Goal: Information Seeking & Learning: Learn about a topic

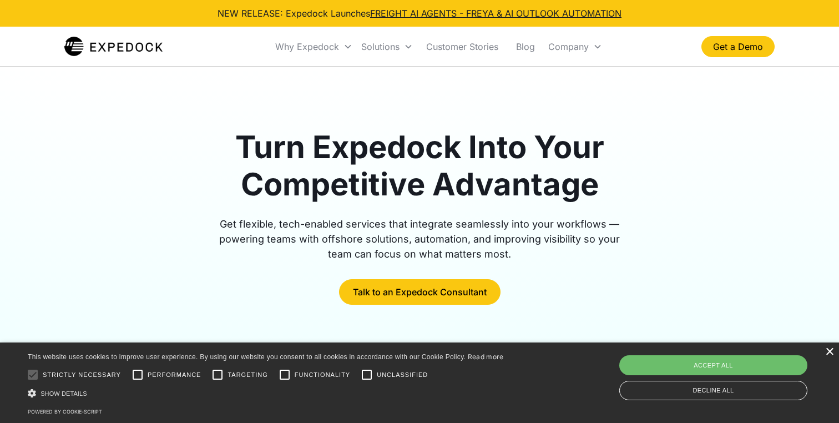
click at [827, 352] on div "×" at bounding box center [829, 352] width 8 height 8
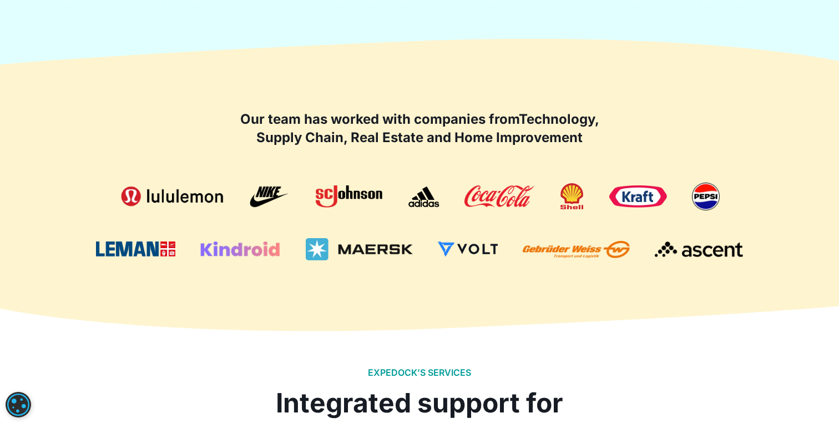
scroll to position [646, 0]
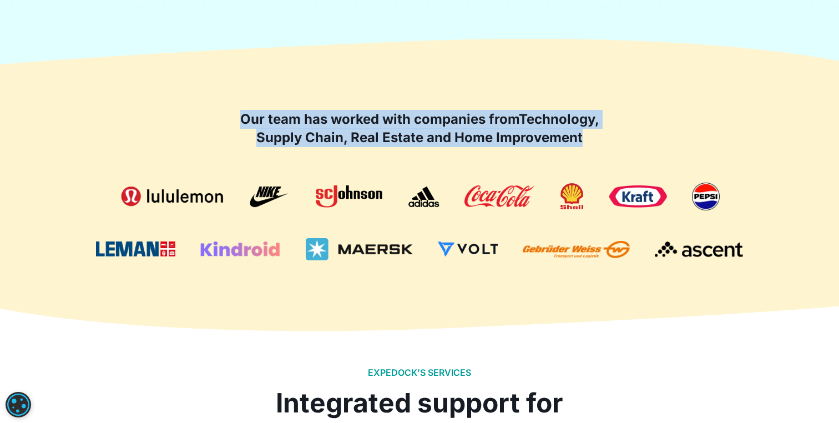
drag, startPoint x: 239, startPoint y: 109, endPoint x: 378, endPoint y: 149, distance: 144.9
click at [378, 149] on div "Our team has worked with companies from Technology, Supply Chain, Real Estate a…" at bounding box center [419, 185] width 711 height 239
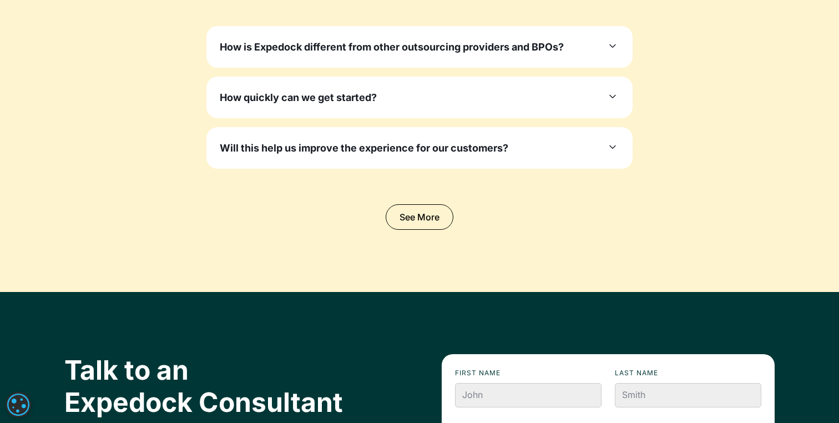
scroll to position [3470, 0]
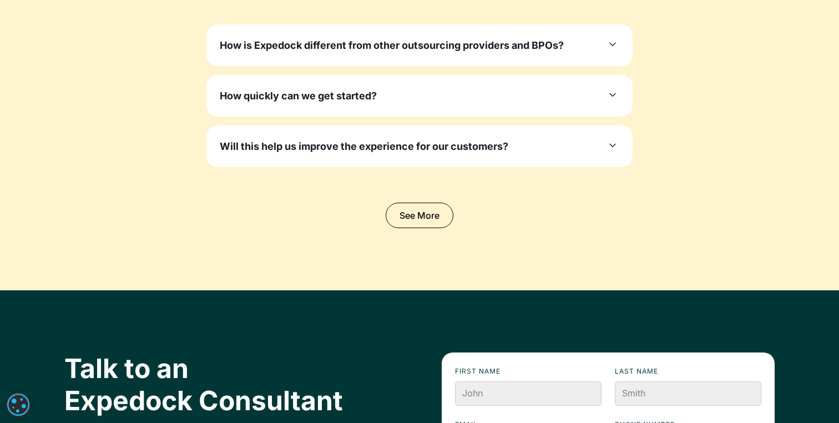
click at [599, 139] on div "Will this help us improve the experience for our customers?" at bounding box center [420, 146] width 400 height 15
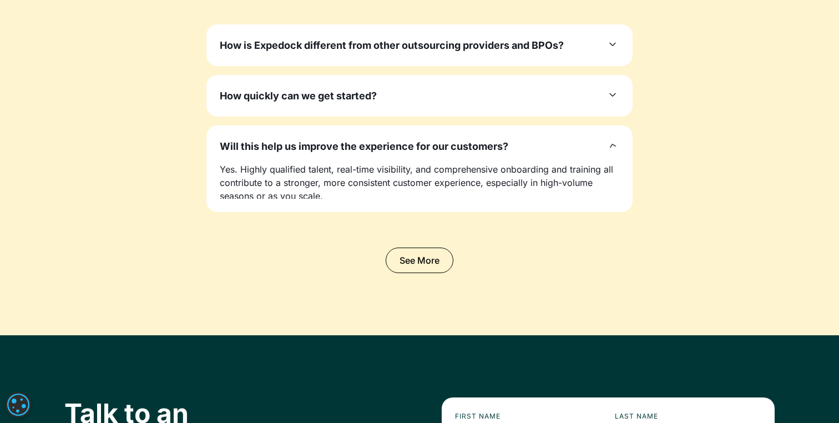
click at [599, 139] on div "Will this help us improve the experience for our customers?" at bounding box center [420, 146] width 400 height 15
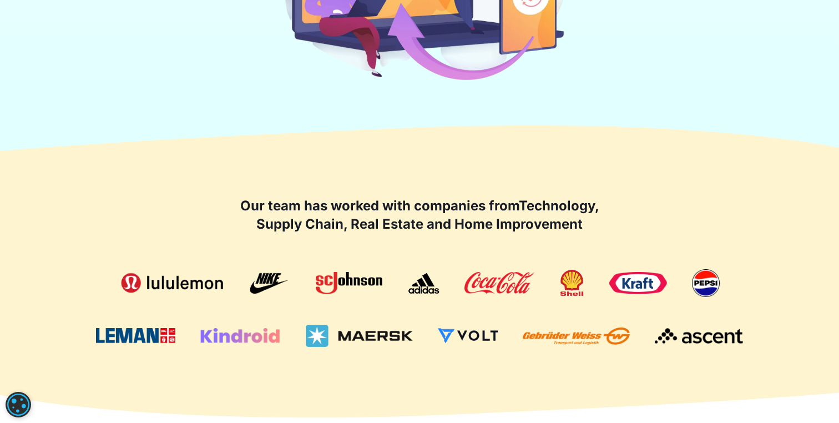
scroll to position [572, 0]
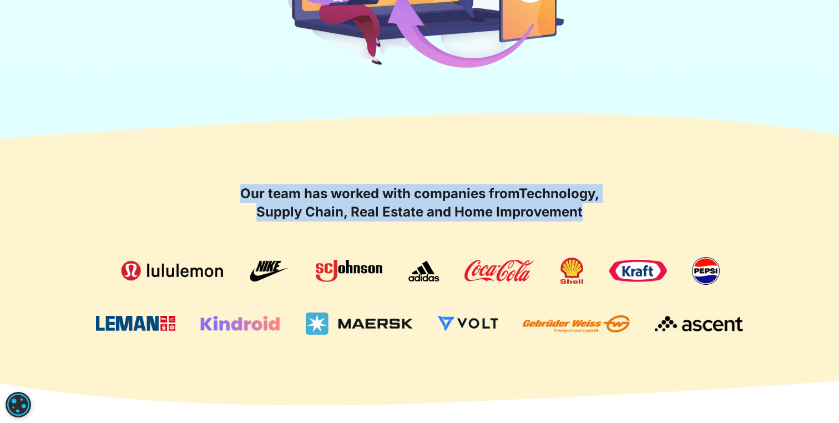
drag, startPoint x: 230, startPoint y: 185, endPoint x: 442, endPoint y: 236, distance: 218.2
click at [442, 236] on div "Our team has worked with companies from Technology, Supply Chain, Real Estate a…" at bounding box center [419, 259] width 711 height 150
click at [419, 216] on strong "Technology, Supply Chain, Real Estate and Home Improvement" at bounding box center [427, 202] width 343 height 35
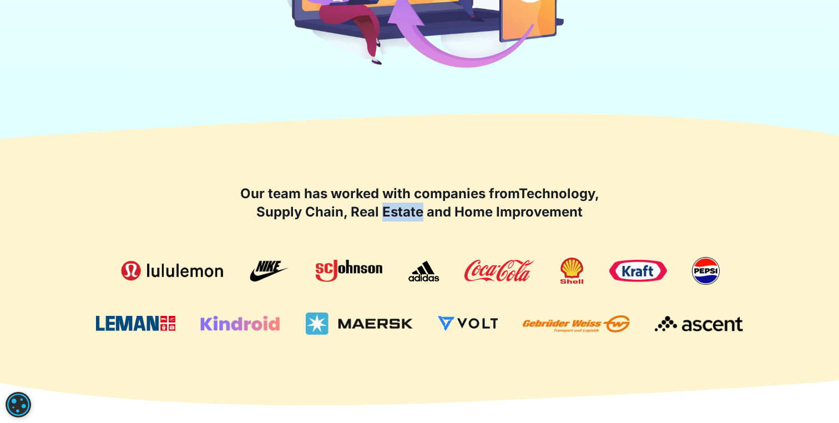
click at [419, 216] on strong "Technology, Supply Chain, Real Estate and Home Improvement" at bounding box center [427, 202] width 343 height 35
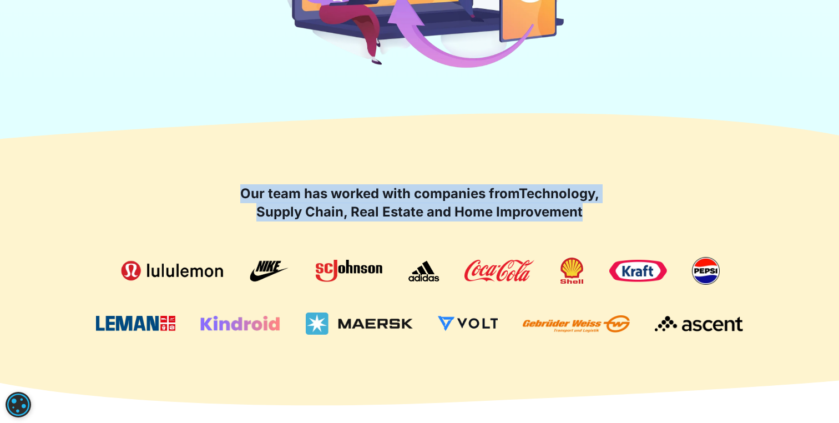
click at [419, 216] on strong "Technology, Supply Chain, Real Estate and Home Improvement" at bounding box center [427, 202] width 343 height 35
click at [357, 202] on h2 "Our team has worked with companies from Technology, Supply Chain, Real Estate a…" at bounding box center [419, 202] width 366 height 37
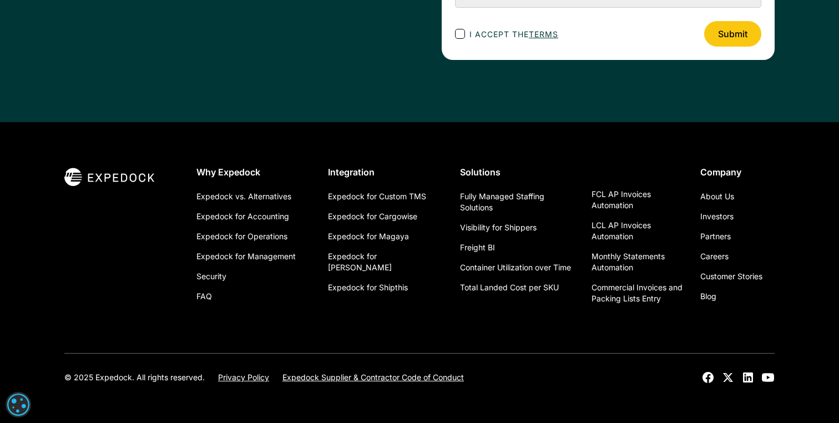
scroll to position [4028, 0]
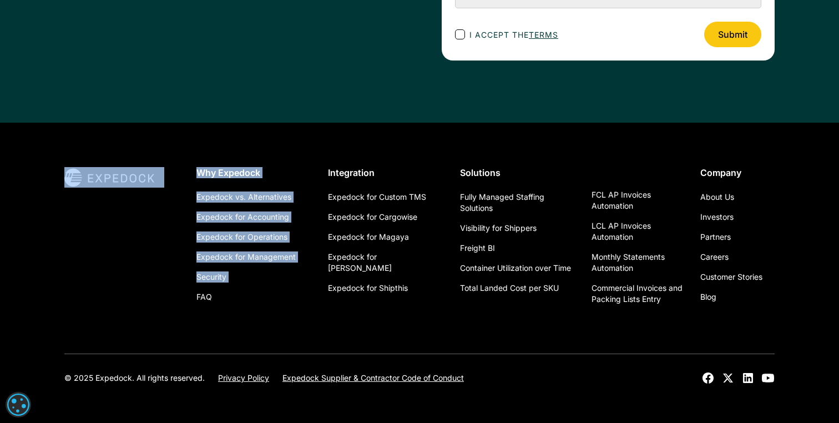
drag, startPoint x: 180, startPoint y: 188, endPoint x: 189, endPoint y: 288, distance: 100.3
click at [191, 288] on div "Why Expedock Expedock vs. Alternatives Expedock for Accounting Expedock for Ope…" at bounding box center [419, 238] width 711 height 142
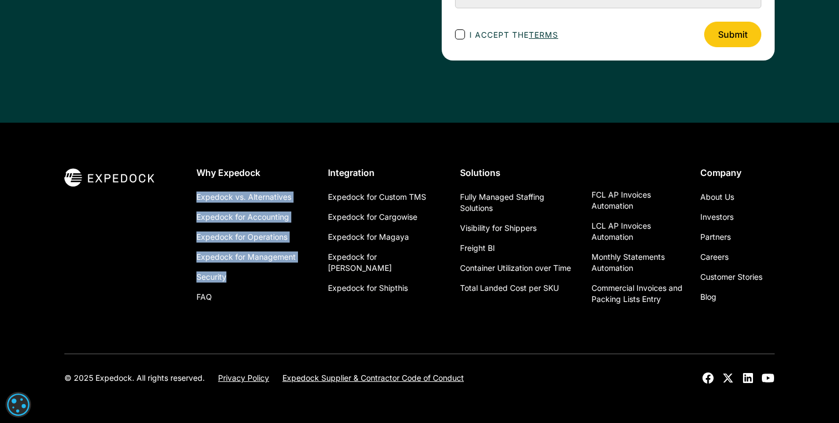
drag, startPoint x: 274, startPoint y: 328, endPoint x: 194, endPoint y: 192, distance: 157.3
click at [194, 192] on div "Why Expedock Expedock vs. Alternatives Expedock for Accounting Expedock for Ope…" at bounding box center [419, 260] width 711 height 187
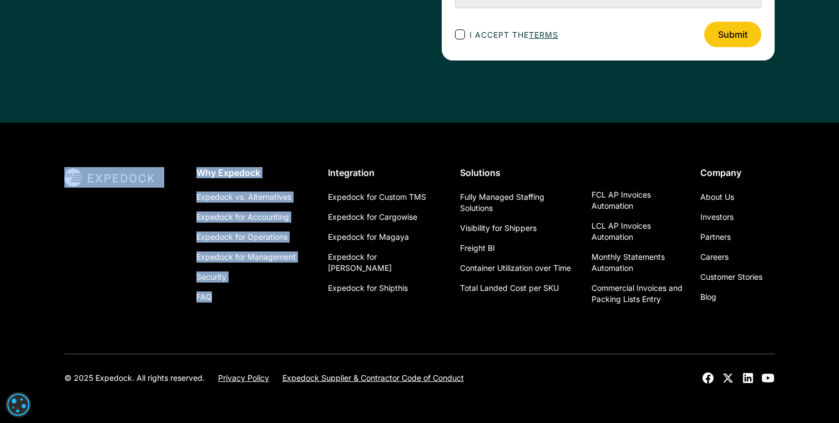
drag, startPoint x: 233, startPoint y: 310, endPoint x: 183, endPoint y: 193, distance: 127.3
click at [183, 193] on div "Why Expedock Expedock vs. Alternatives Expedock for Accounting Expedock for Ope…" at bounding box center [419, 260] width 711 height 187
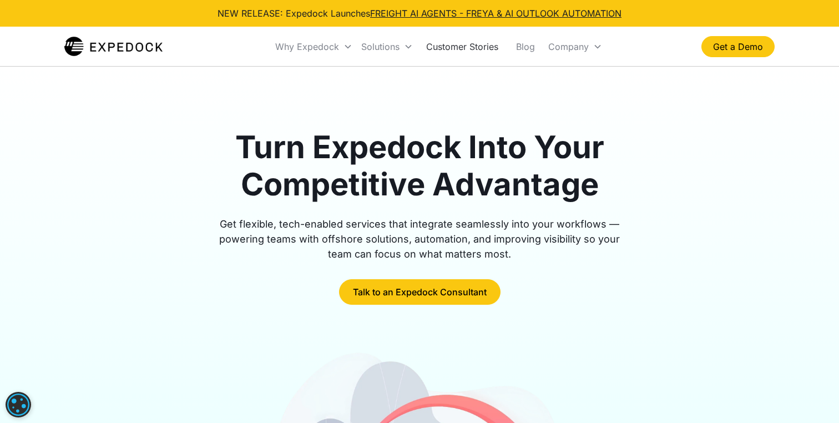
scroll to position [0, 0]
click at [598, 76] on link "About Us" at bounding box center [576, 80] width 57 height 20
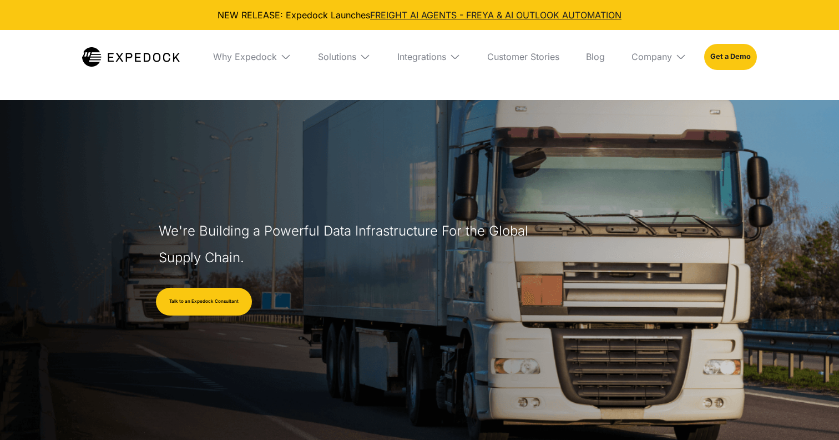
select select
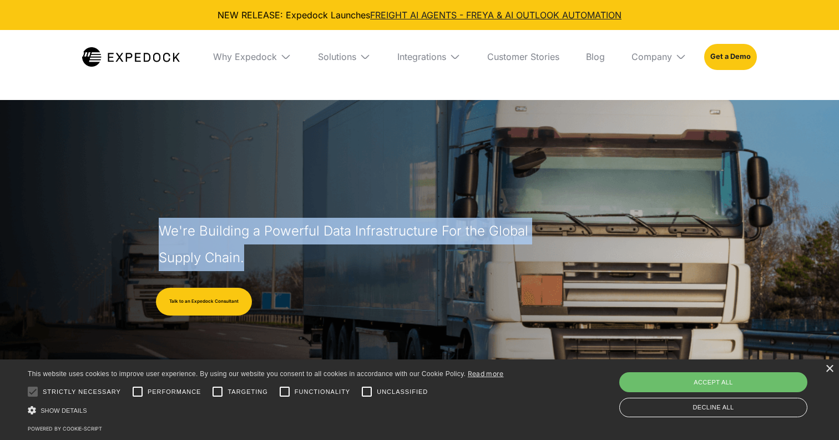
drag, startPoint x: 153, startPoint y: 234, endPoint x: 226, endPoint y: 278, distance: 85.7
click at [227, 278] on header "We're Building a Powerful Data Infrastructure For the Global Supply Chain. Talk…" at bounding box center [419, 294] width 839 height 389
click at [212, 241] on h1 "We're Building a Powerful Data Infrastructure For the Global Supply Chain." at bounding box center [346, 244] width 375 height 53
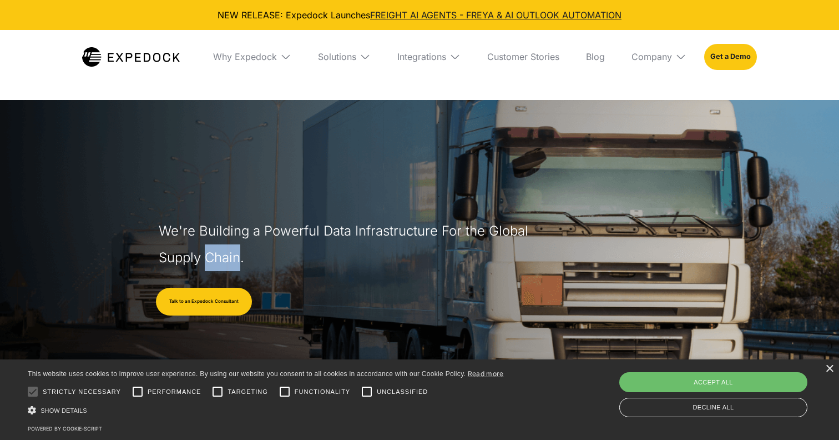
click at [212, 241] on h1 "We're Building a Powerful Data Infrastructure For the Global Supply Chain." at bounding box center [346, 244] width 375 height 53
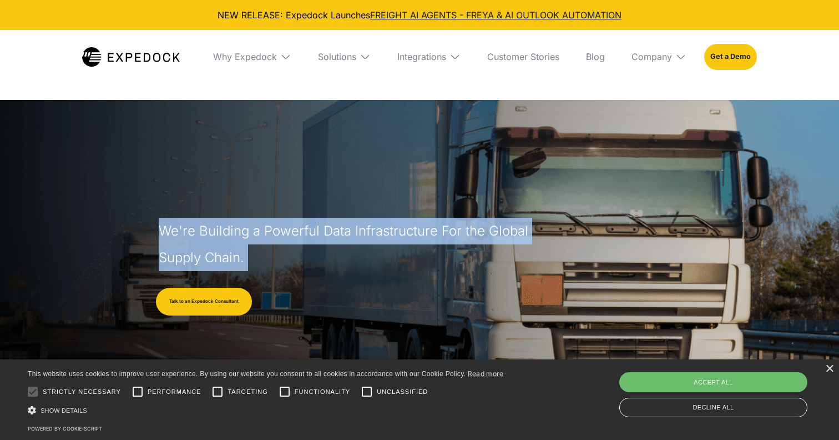
click at [212, 241] on h1 "We're Building a Powerful Data Infrastructure For the Global Supply Chain." at bounding box center [346, 244] width 375 height 53
drag, startPoint x: 212, startPoint y: 250, endPoint x: 284, endPoint y: 250, distance: 72.2
click at [212, 250] on h1 "We're Building a Powerful Data Infrastructure For the Global Supply Chain." at bounding box center [346, 244] width 375 height 53
drag, startPoint x: 284, startPoint y: 250, endPoint x: 156, endPoint y: 240, distance: 128.6
click at [156, 240] on header "We're Building a Powerful Data Infrastructure For the Global Supply Chain. Talk…" at bounding box center [419, 294] width 839 height 389
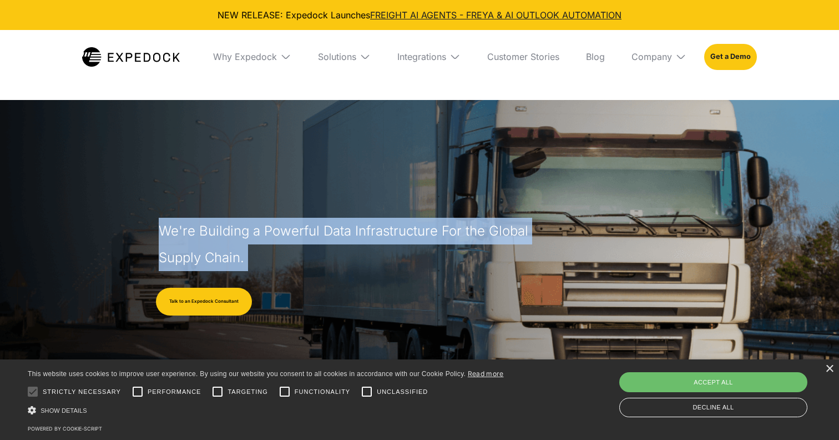
click at [156, 240] on header "We're Building a Powerful Data Infrastructure For the Global Supply Chain. Talk…" at bounding box center [419, 294] width 839 height 389
drag, startPoint x: 156, startPoint y: 219, endPoint x: 279, endPoint y: 253, distance: 127.9
click at [279, 253] on header "We're Building a Powerful Data Infrastructure For the Global Supply Chain. Talk…" at bounding box center [419, 294] width 839 height 389
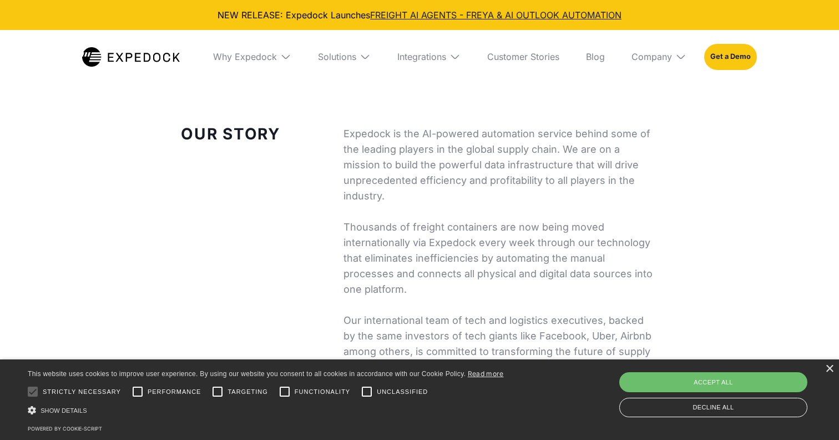
scroll to position [406, 0]
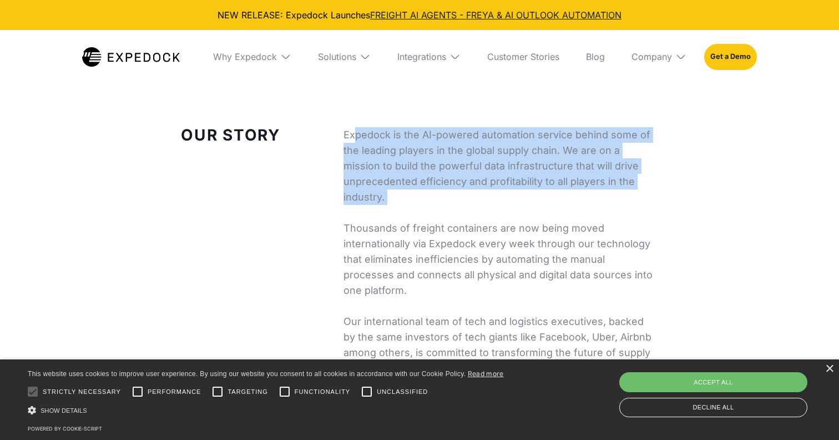
drag, startPoint x: 354, startPoint y: 135, endPoint x: 355, endPoint y: 204, distance: 68.3
click at [359, 204] on p "Expedock is the AI-powered automation service behind some of the leading player…" at bounding box center [501, 251] width 315 height 249
click at [355, 204] on p "Expedock is the AI-powered automation service behind some of the leading player…" at bounding box center [501, 251] width 315 height 249
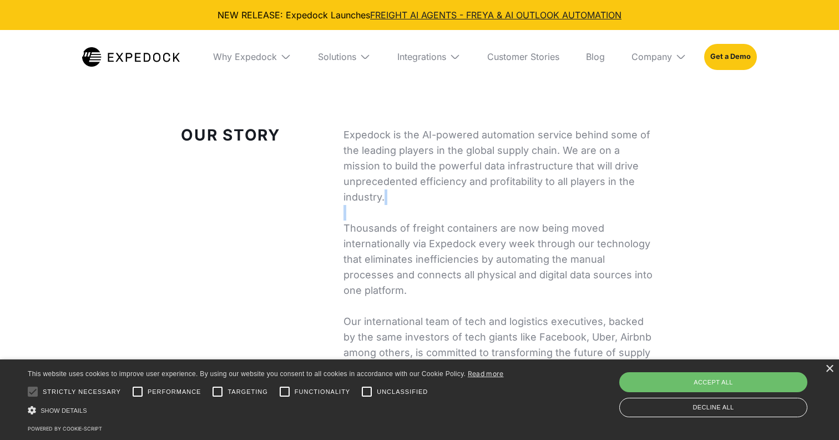
click at [355, 204] on p "Expedock is the AI-powered automation service behind some of the leading player…" at bounding box center [501, 251] width 315 height 249
drag, startPoint x: 355, startPoint y: 204, endPoint x: 355, endPoint y: 238, distance: 34.4
click at [355, 204] on p "Expedock is the AI-powered automation service behind some of the leading player…" at bounding box center [501, 251] width 315 height 249
click at [355, 260] on p "Expedock is the AI-powered automation service behind some of the leading player…" at bounding box center [501, 251] width 315 height 249
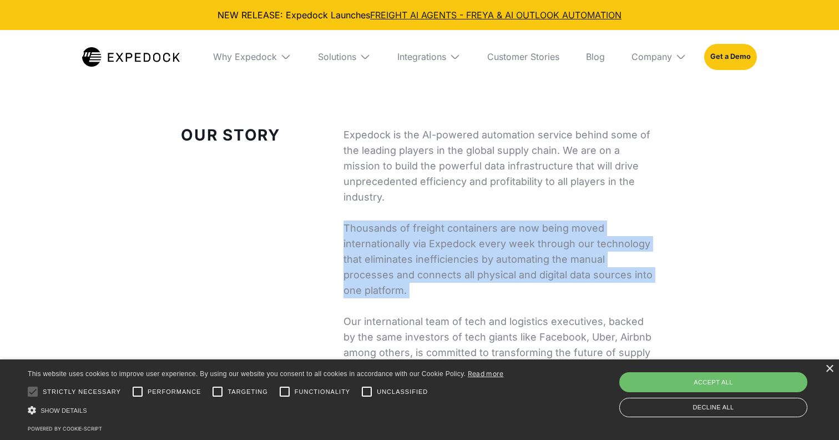
click at [355, 260] on p "Expedock is the AI-powered automation service behind some of the leading player…" at bounding box center [501, 251] width 315 height 249
click at [359, 276] on p "Expedock is the AI-powered automation service behind some of the leading player…" at bounding box center [501, 251] width 315 height 249
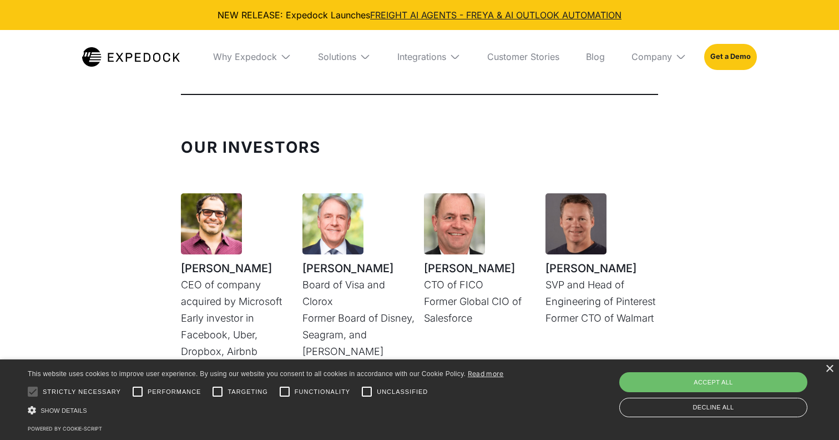
scroll to position [2831, 0]
